Goal: Information Seeking & Learning: Learn about a topic

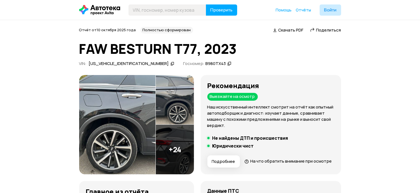
click at [141, 139] on img at bounding box center [117, 124] width 76 height 99
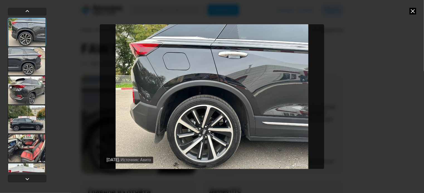
click at [24, 68] on div at bounding box center [27, 61] width 38 height 28
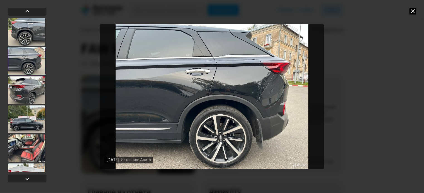
click at [23, 83] on div at bounding box center [27, 90] width 38 height 28
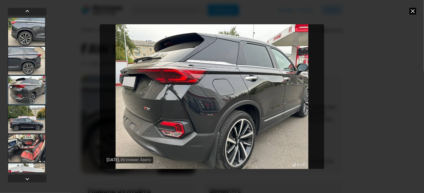
click at [24, 119] on div at bounding box center [27, 119] width 38 height 28
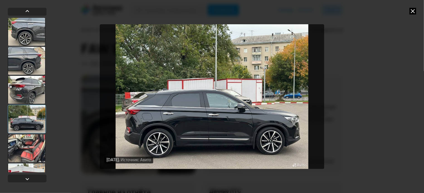
click at [35, 145] on div at bounding box center [27, 148] width 38 height 28
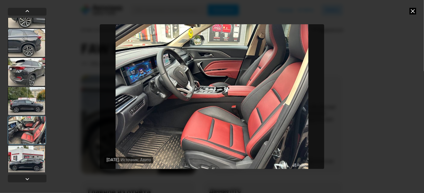
scroll to position [28, 0]
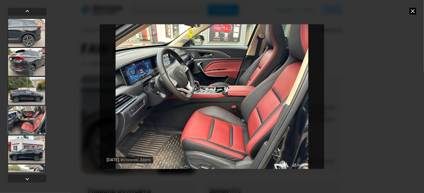
click at [33, 150] on div at bounding box center [27, 149] width 38 height 28
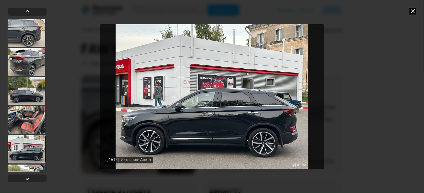
click at [33, 150] on div at bounding box center [27, 149] width 38 height 28
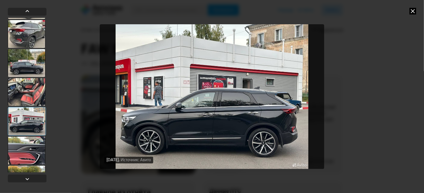
scroll to position [84, 0]
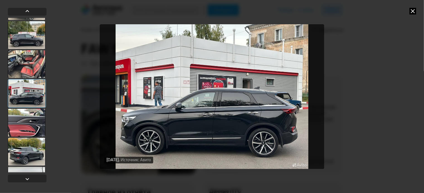
click at [29, 124] on div at bounding box center [27, 123] width 38 height 28
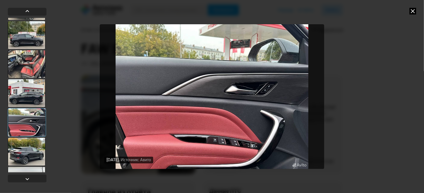
click at [28, 145] on div at bounding box center [27, 152] width 38 height 28
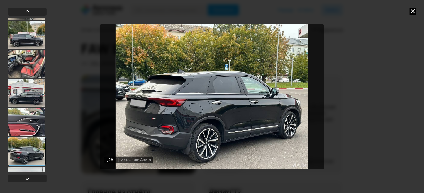
scroll to position [111, 0]
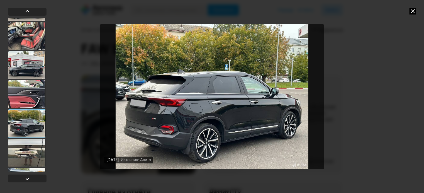
click at [25, 153] on div at bounding box center [27, 153] width 38 height 28
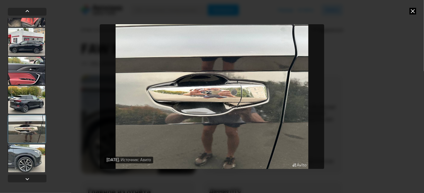
scroll to position [167, 0]
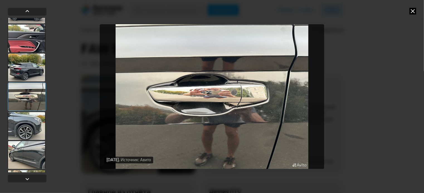
click at [31, 120] on div at bounding box center [27, 126] width 38 height 28
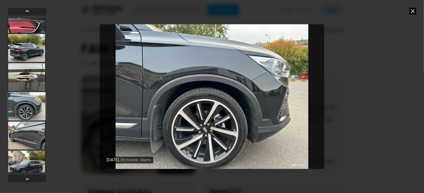
scroll to position [195, 0]
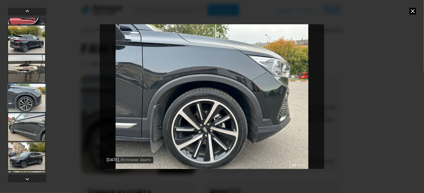
click at [31, 126] on div at bounding box center [27, 127] width 38 height 28
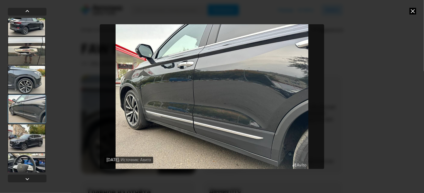
scroll to position [223, 0]
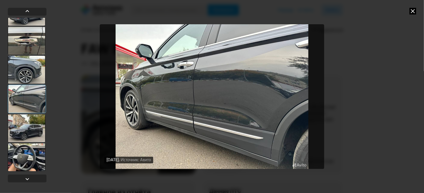
click at [27, 126] on div at bounding box center [27, 128] width 38 height 28
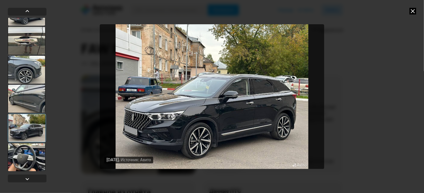
click at [30, 151] on div at bounding box center [27, 157] width 38 height 28
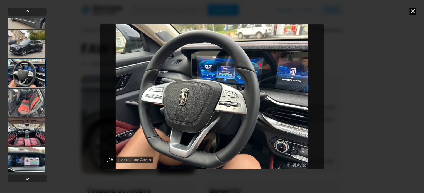
scroll to position [334, 0]
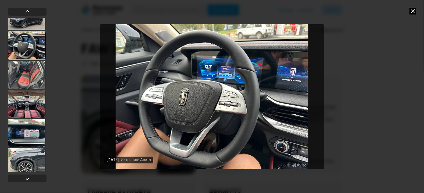
click at [30, 76] on div at bounding box center [27, 75] width 38 height 28
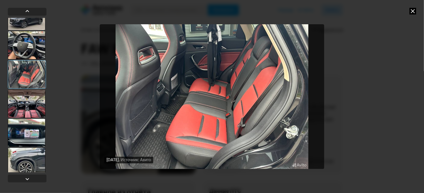
click at [29, 106] on div at bounding box center [27, 104] width 38 height 28
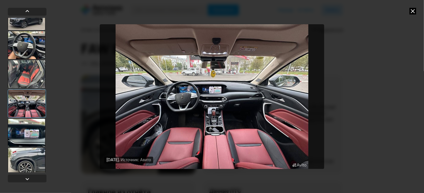
click at [31, 128] on div at bounding box center [27, 133] width 38 height 28
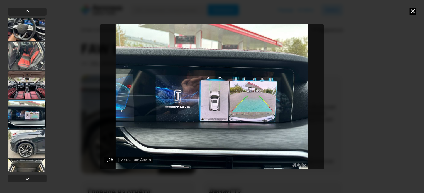
scroll to position [362, 0]
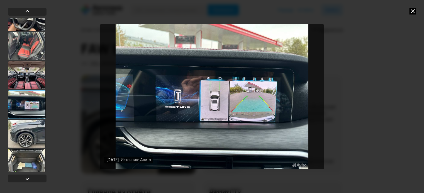
click at [29, 124] on div at bounding box center [27, 134] width 38 height 28
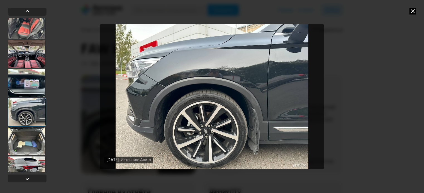
scroll to position [390, 0]
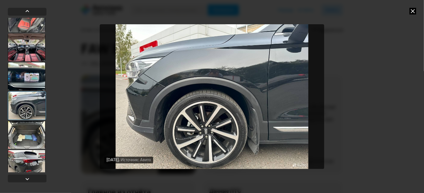
click at [26, 134] on div at bounding box center [27, 135] width 38 height 28
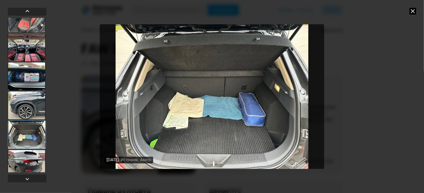
click at [26, 162] on div at bounding box center [27, 164] width 38 height 28
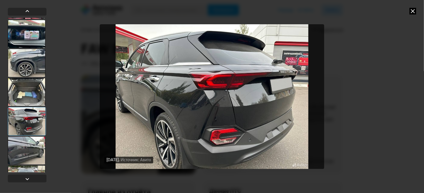
scroll to position [445, 0]
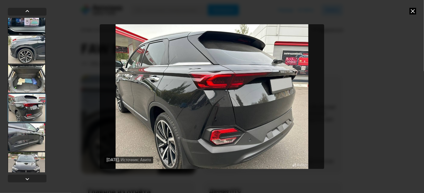
click at [33, 101] on div at bounding box center [27, 108] width 38 height 28
click at [29, 130] on div at bounding box center [27, 137] width 38 height 28
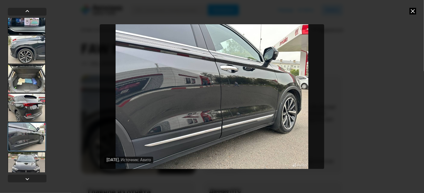
click at [27, 157] on div at bounding box center [27, 166] width 38 height 28
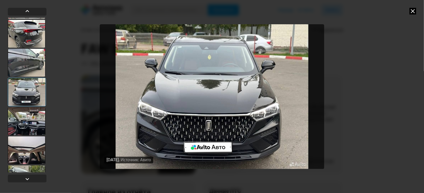
scroll to position [529, 0]
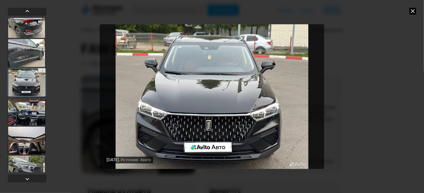
click at [26, 117] on div at bounding box center [27, 111] width 38 height 28
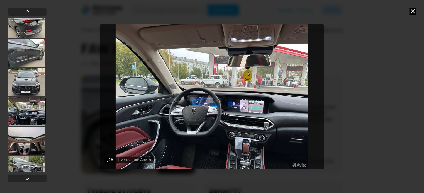
click at [26, 141] on div at bounding box center [27, 140] width 38 height 28
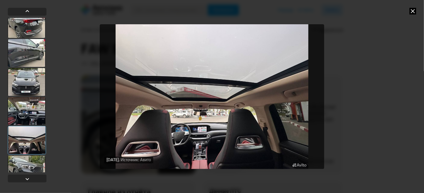
scroll to position [557, 0]
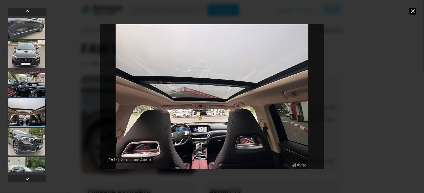
click at [19, 140] on div at bounding box center [27, 142] width 38 height 28
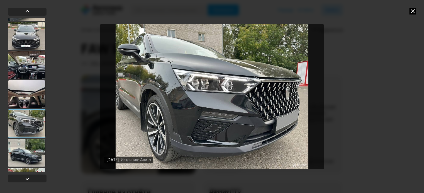
scroll to position [585, 0]
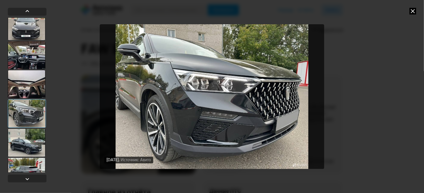
click at [21, 144] on div at bounding box center [27, 143] width 38 height 28
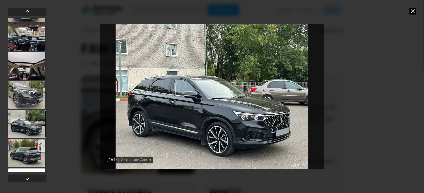
scroll to position [612, 0]
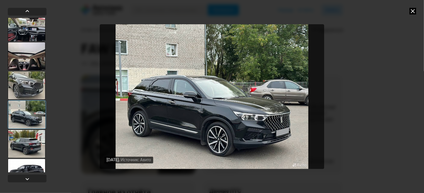
click at [24, 142] on div at bounding box center [27, 144] width 38 height 28
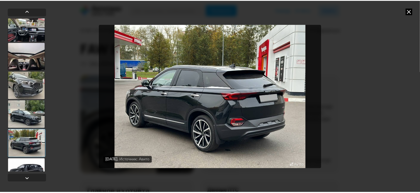
scroll to position [628, 0]
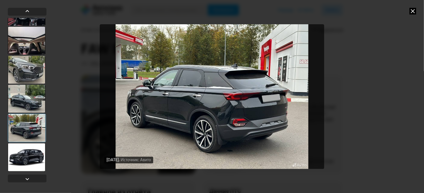
click at [30, 150] on div at bounding box center [27, 157] width 38 height 28
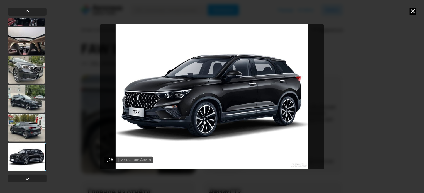
click at [411, 11] on icon at bounding box center [412, 11] width 7 height 7
